Goal: Task Accomplishment & Management: Use online tool/utility

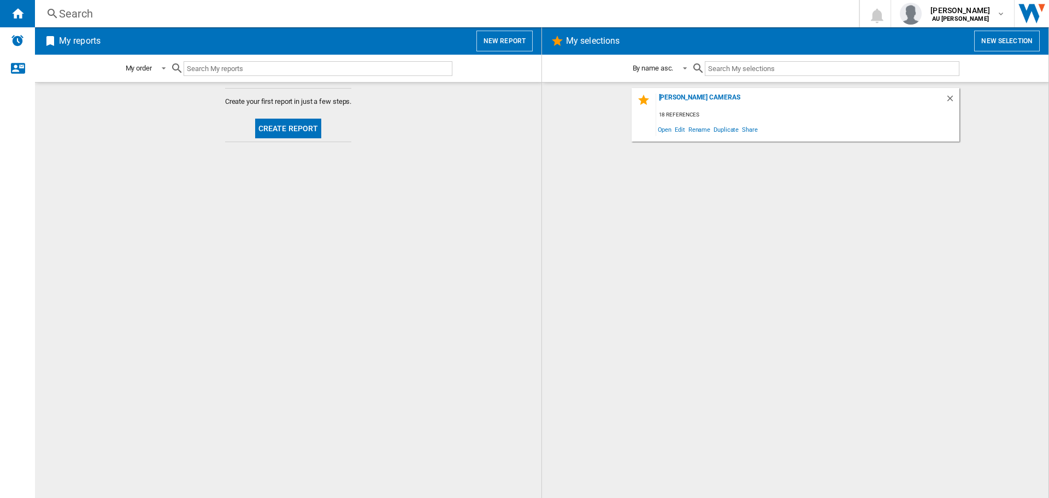
click at [301, 128] on button "Create report" at bounding box center [288, 129] width 67 height 20
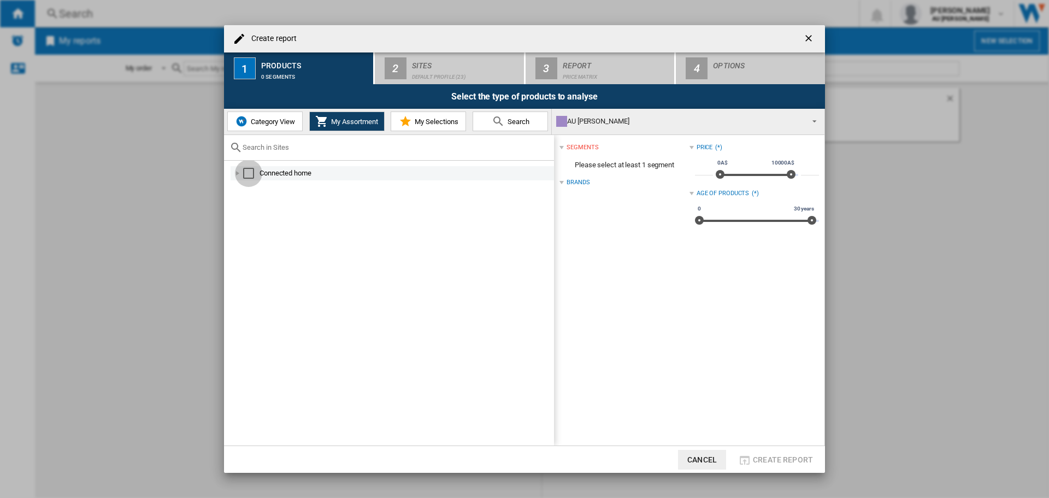
click at [250, 170] on div "Select" at bounding box center [248, 173] width 11 height 11
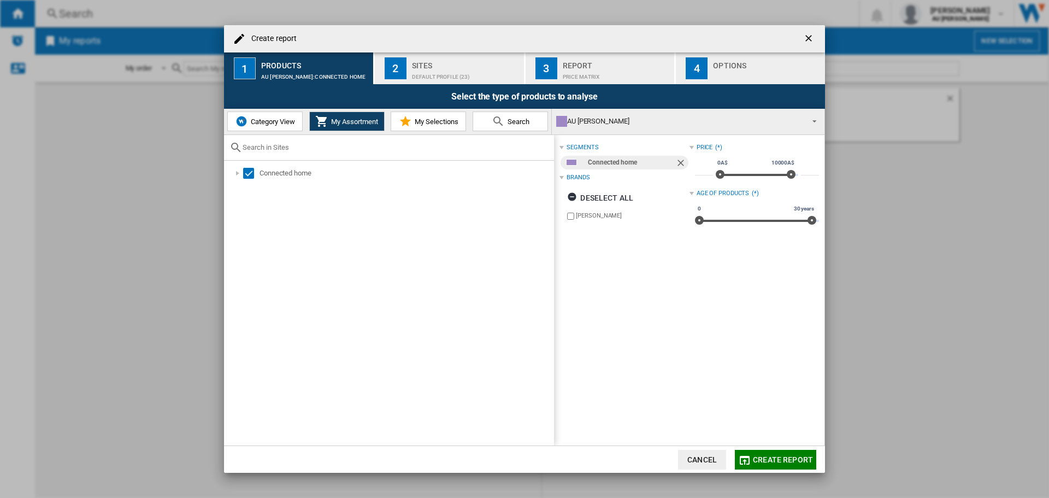
click at [771, 463] on span "Create report" at bounding box center [783, 459] width 60 height 9
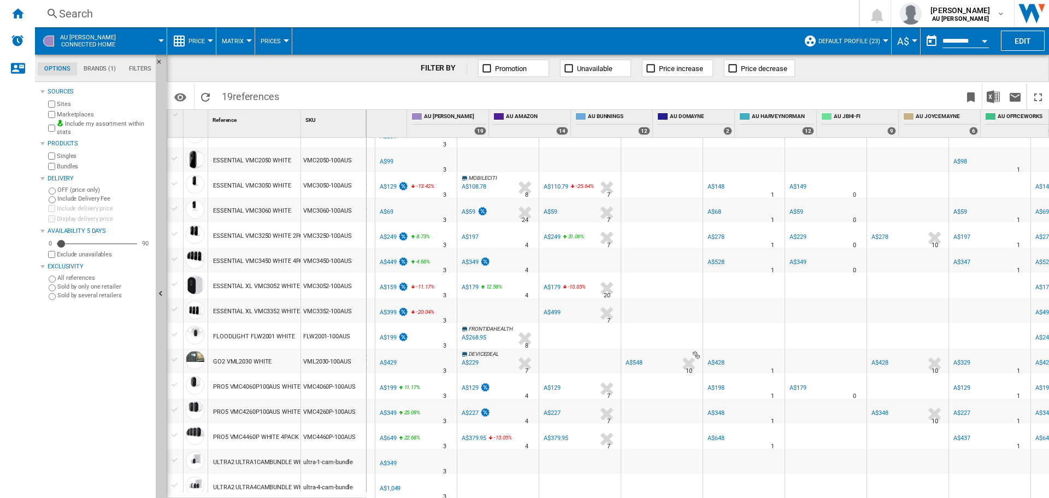
scroll to position [0, 73]
